Goal: Information Seeking & Learning: Learn about a topic

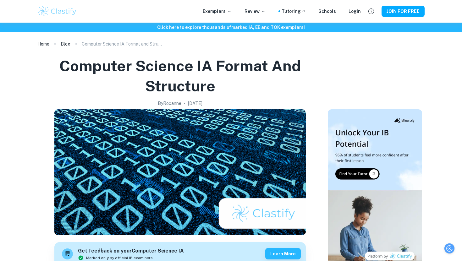
scroll to position [382, 0]
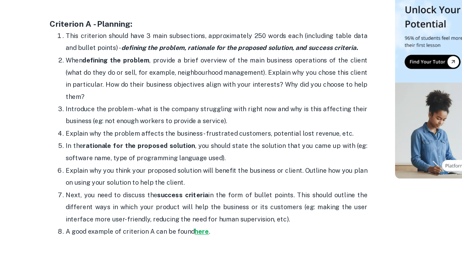
click at [172, 237] on strong "here" at bounding box center [174, 237] width 11 height 6
